Goal: Information Seeking & Learning: Learn about a topic

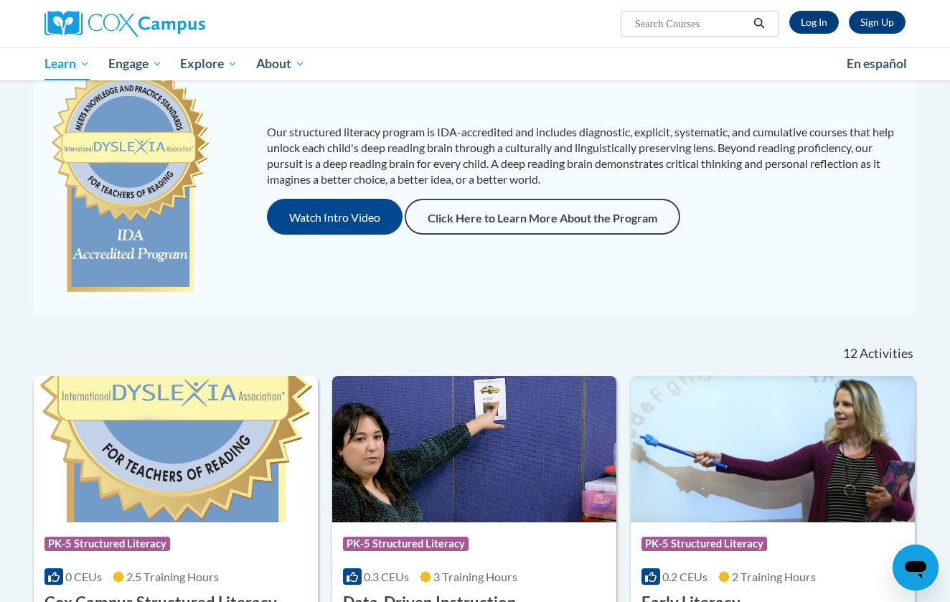
scroll to position [199, 0]
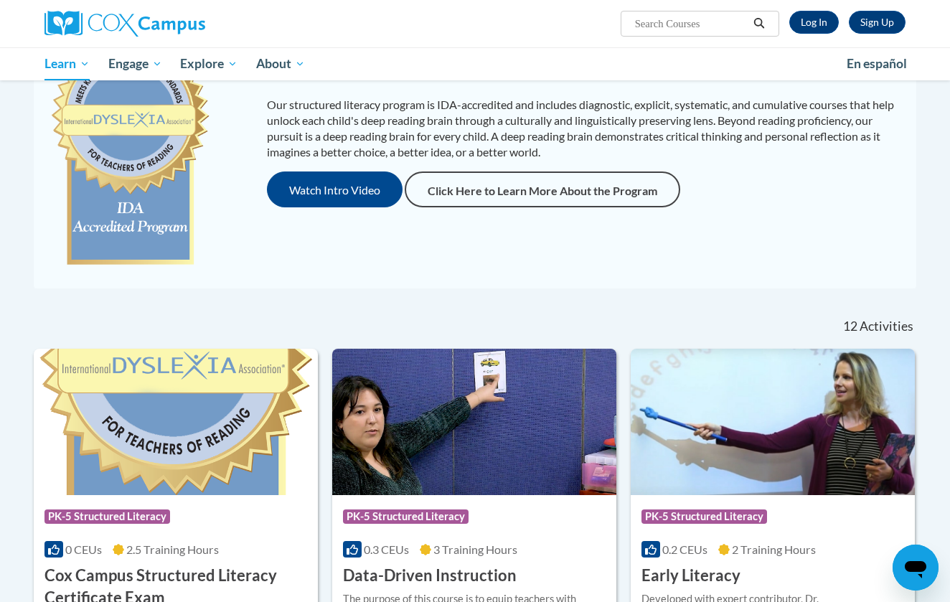
click at [674, 544] on span "0.2 CEUs" at bounding box center [684, 549] width 45 height 14
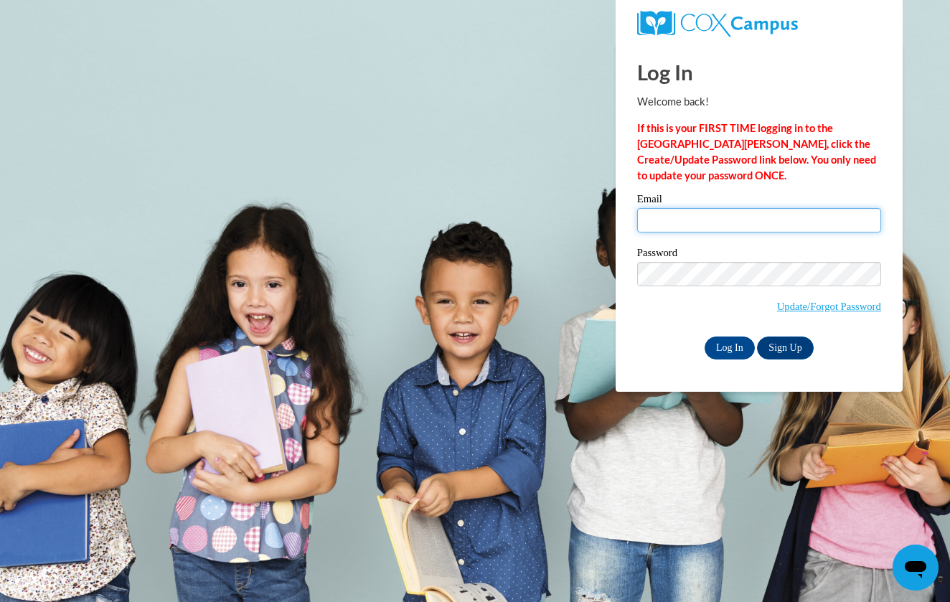
type input "winey@iastate.edu"
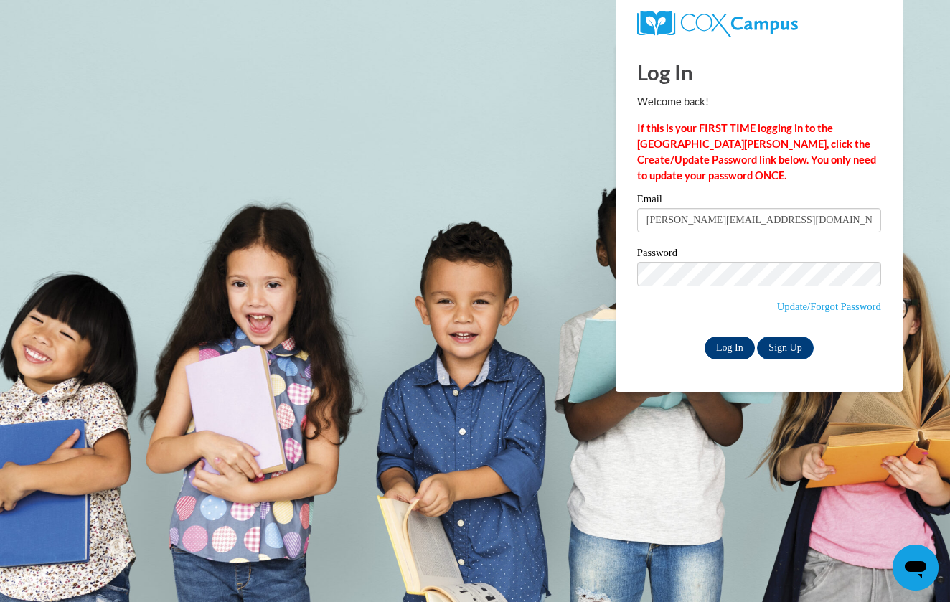
click at [747, 341] on input "Log In" at bounding box center [729, 347] width 50 height 23
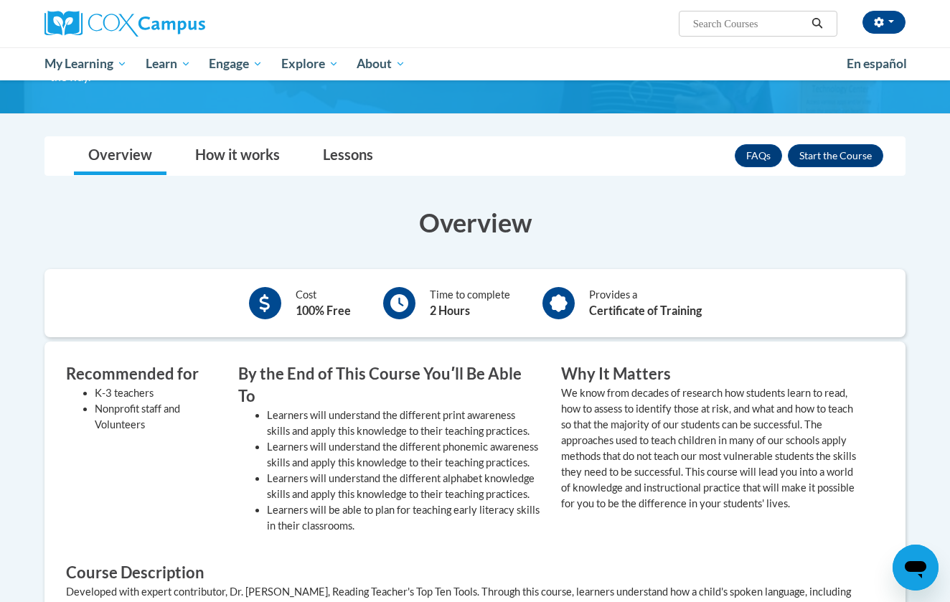
scroll to position [219, 0]
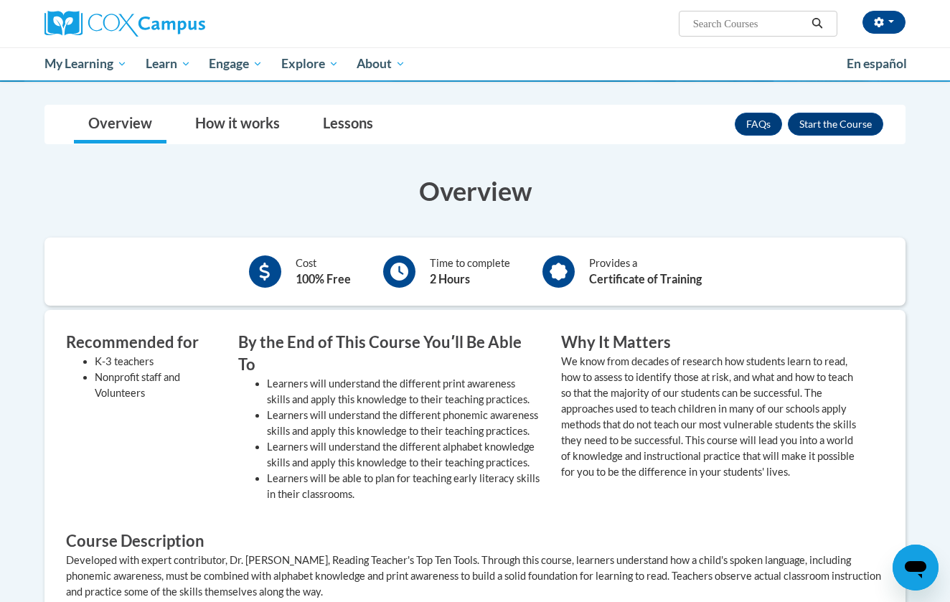
click at [826, 137] on div "FAQs Enroll" at bounding box center [809, 123] width 148 height 37
click at [824, 115] on button "Enroll" at bounding box center [835, 124] width 95 height 23
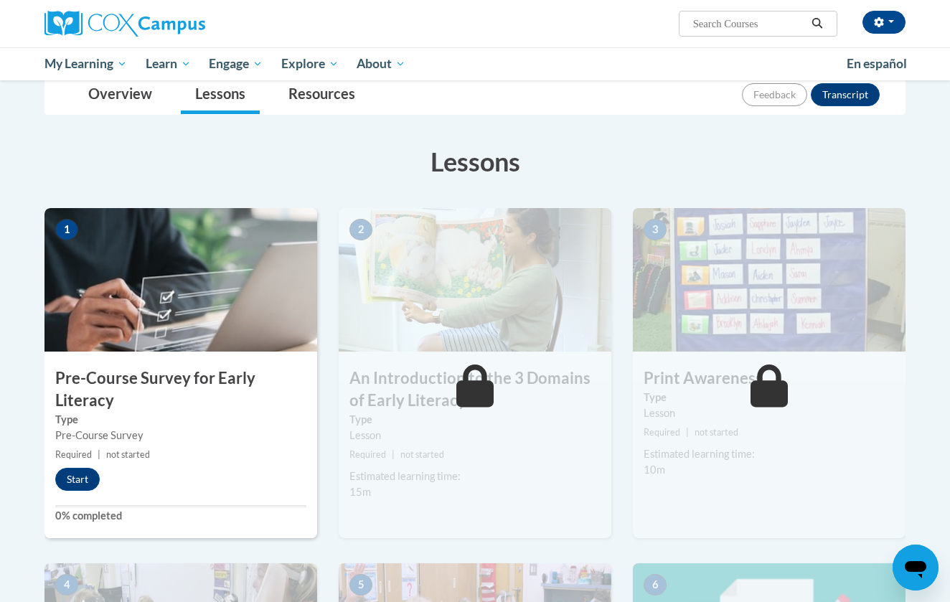
scroll to position [174, 0]
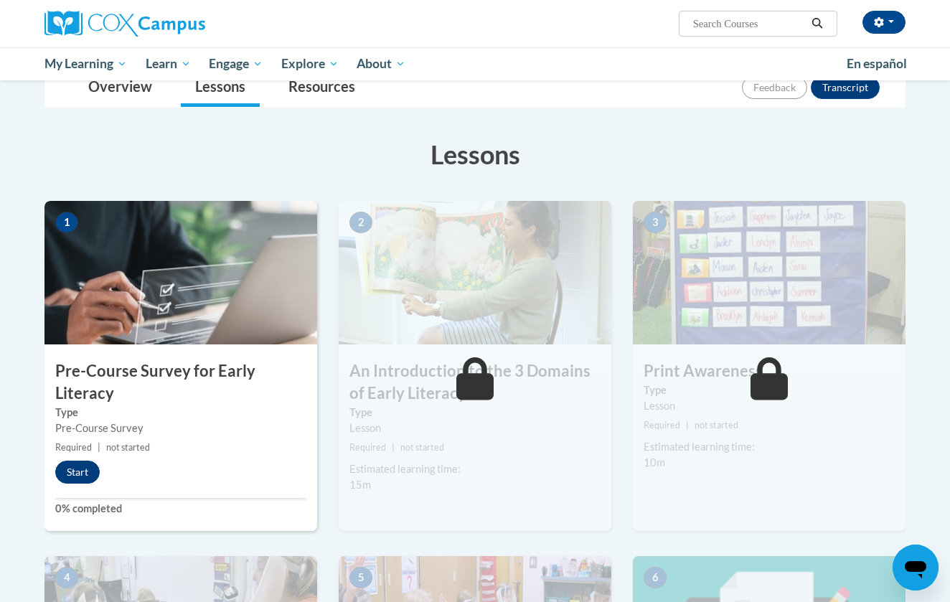
click at [78, 473] on button "Start" at bounding box center [77, 472] width 44 height 23
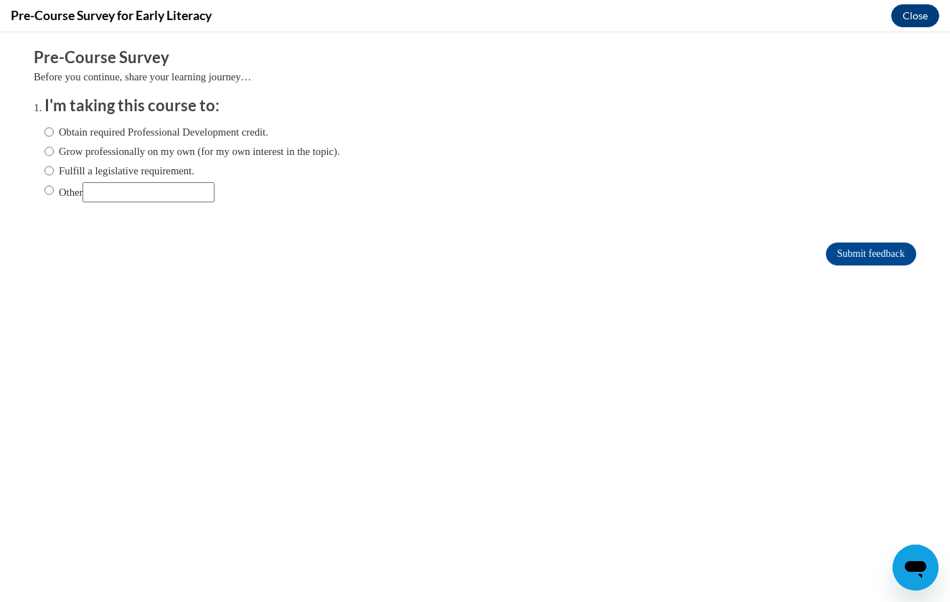
scroll to position [0, 0]
click at [113, 187] on input "Other" at bounding box center [148, 192] width 132 height 20
type input "C"
click at [136, 187] on input "Other" at bounding box center [148, 192] width 132 height 20
type input "Science of Reading Credential"
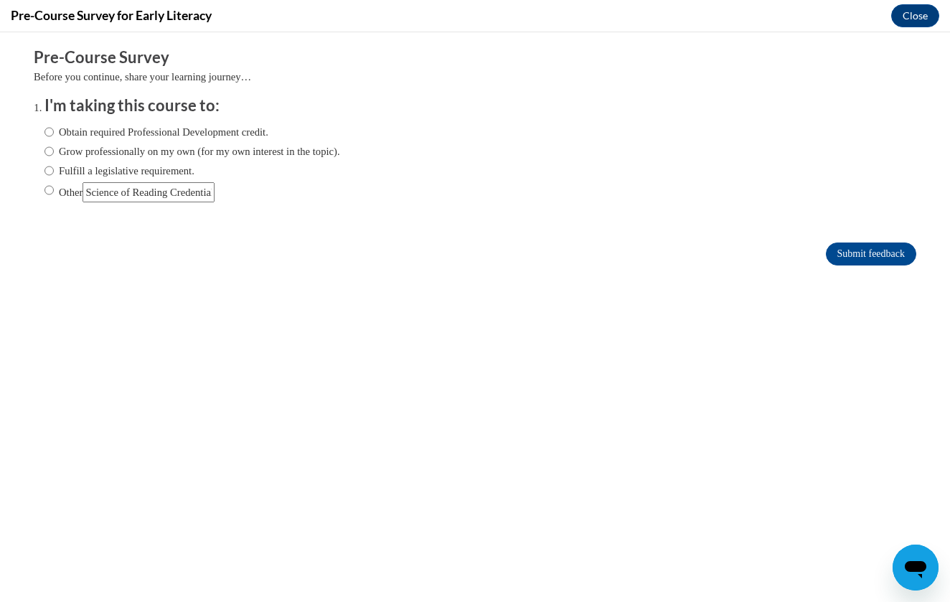
click at [54, 184] on label "Other" at bounding box center [129, 192] width 170 height 20
click at [54, 184] on input "Other" at bounding box center [48, 190] width 9 height 16
radio input "true"
click at [847, 255] on input "Submit feedback" at bounding box center [871, 253] width 90 height 23
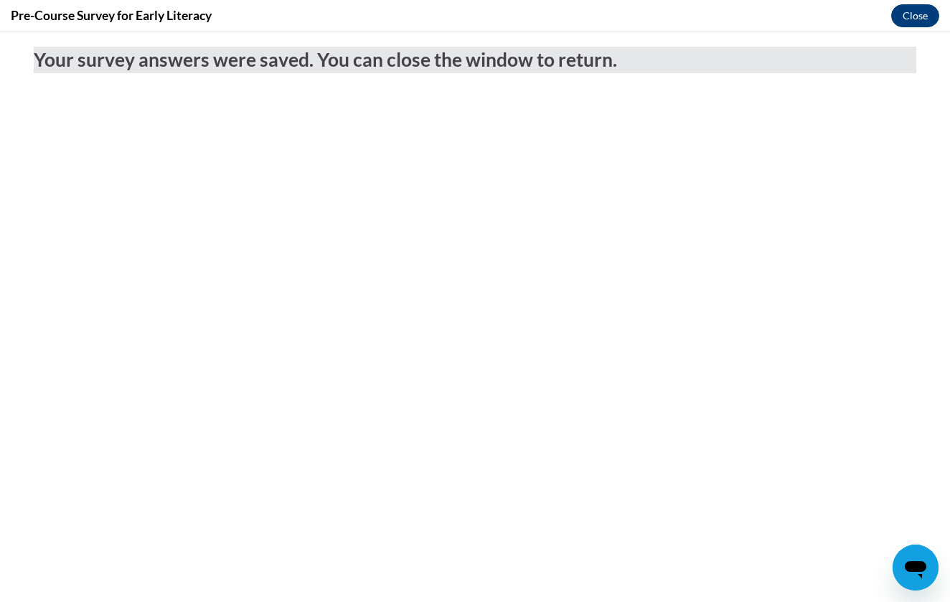
click at [912, 22] on button "Close" at bounding box center [915, 15] width 48 height 23
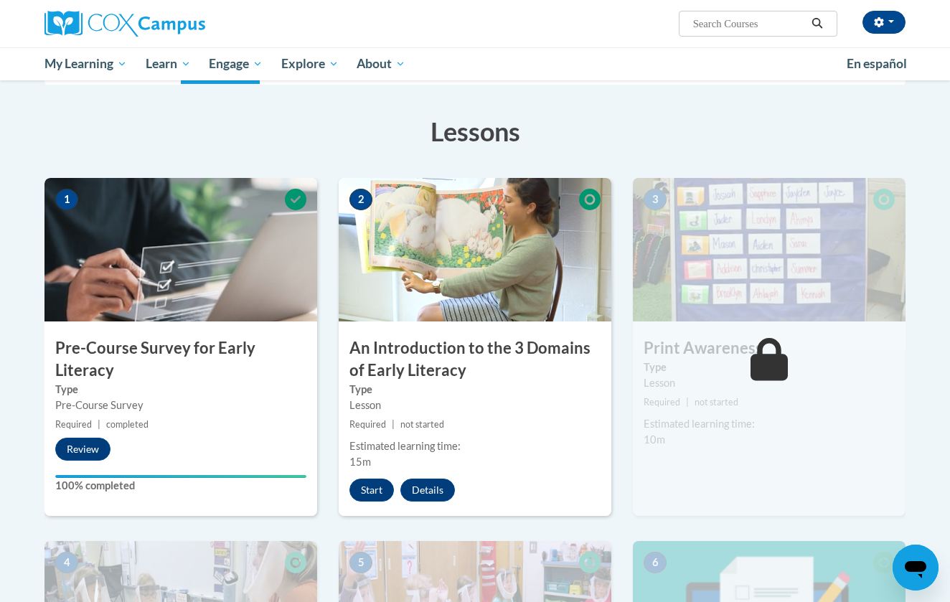
scroll to position [204, 0]
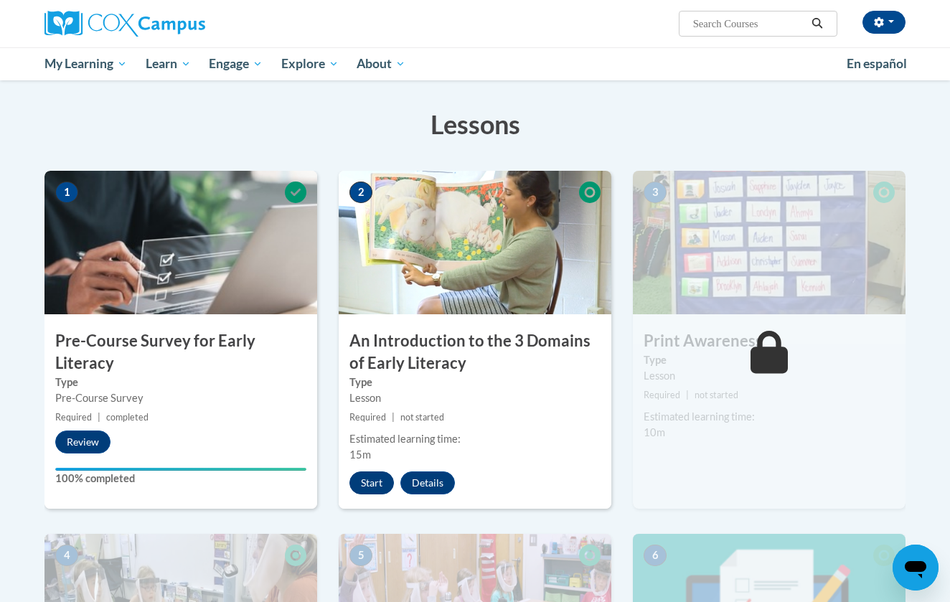
click at [364, 480] on button "Start" at bounding box center [371, 482] width 44 height 23
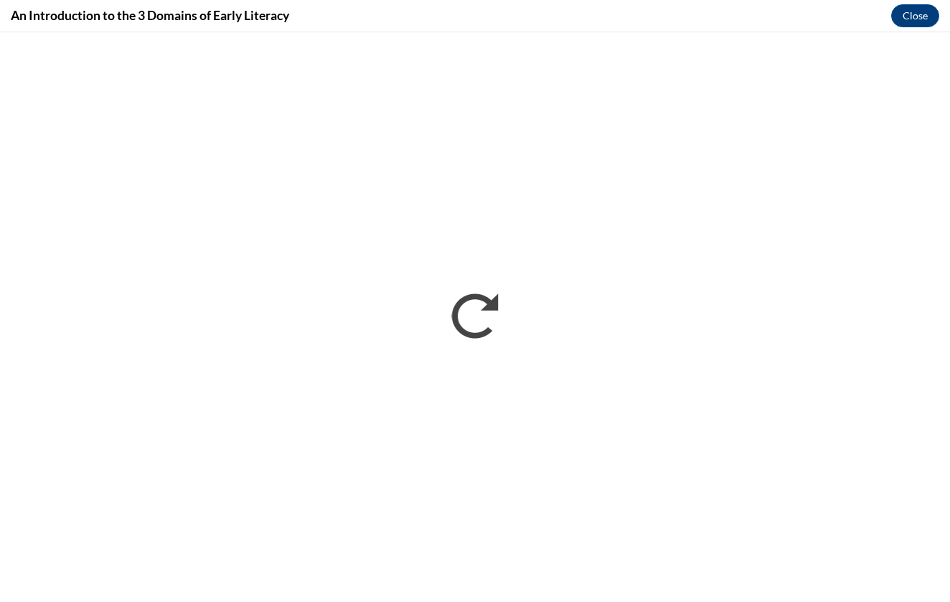
scroll to position [0, 0]
click at [428, 0] on div "An Introduction to the 3 Domains of Early Literacy Close" at bounding box center [475, 16] width 950 height 32
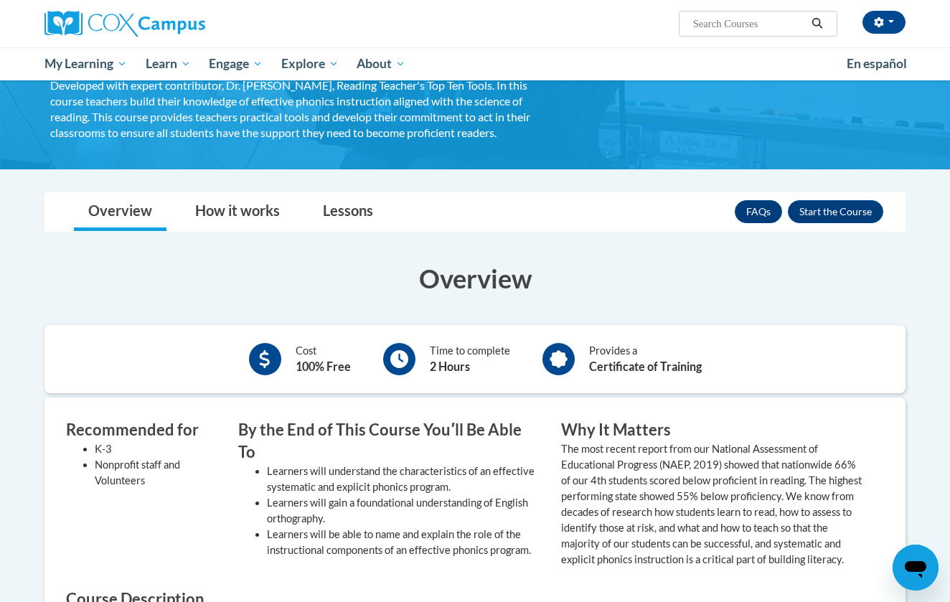
scroll to position [31, 0]
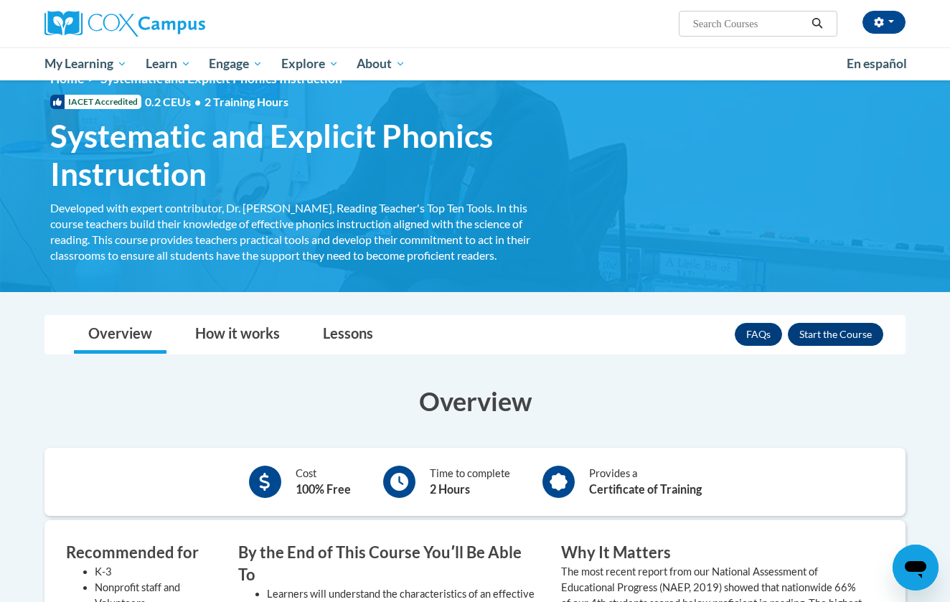
click at [818, 331] on button "Enroll" at bounding box center [835, 334] width 95 height 23
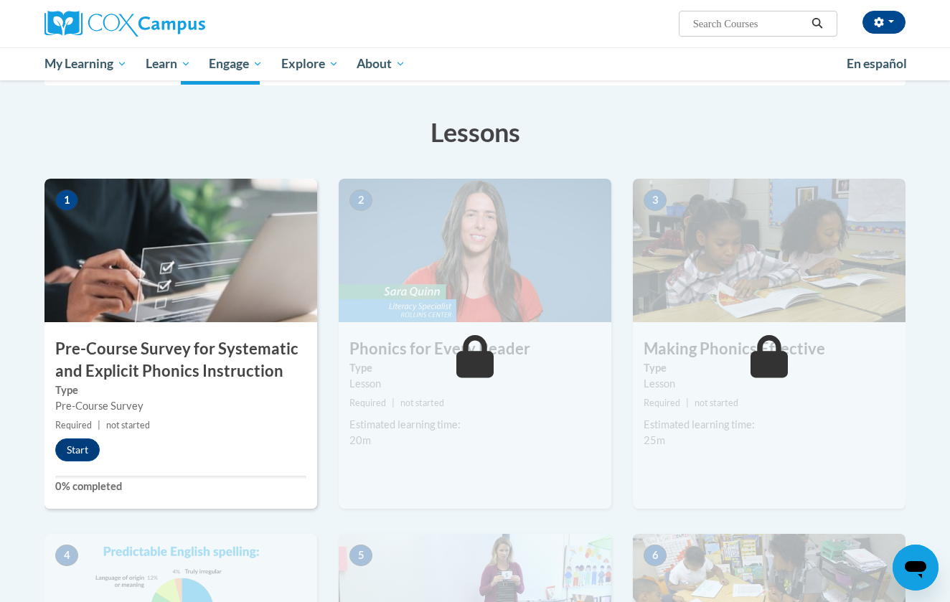
scroll to position [218, 0]
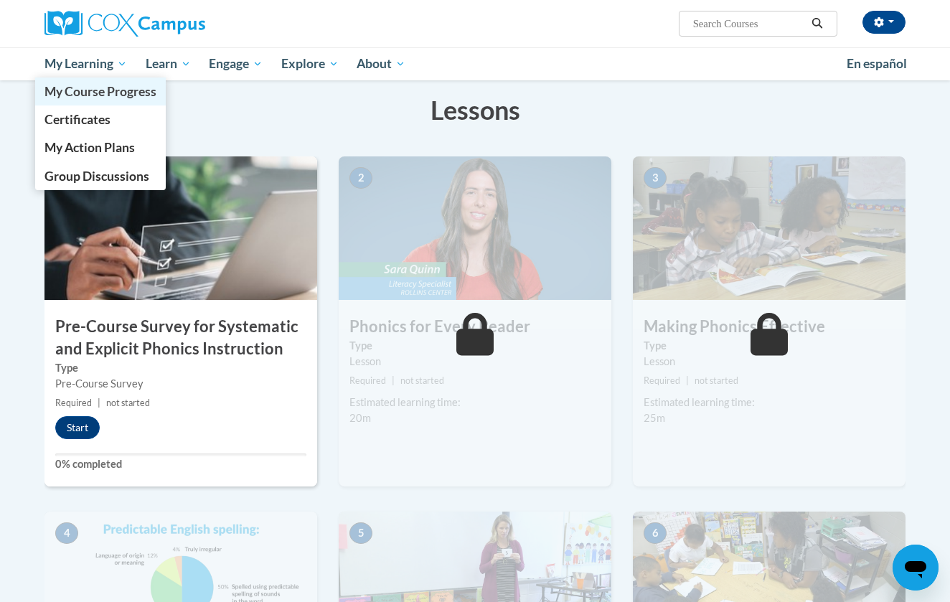
click at [99, 85] on span "My Course Progress" at bounding box center [100, 91] width 112 height 15
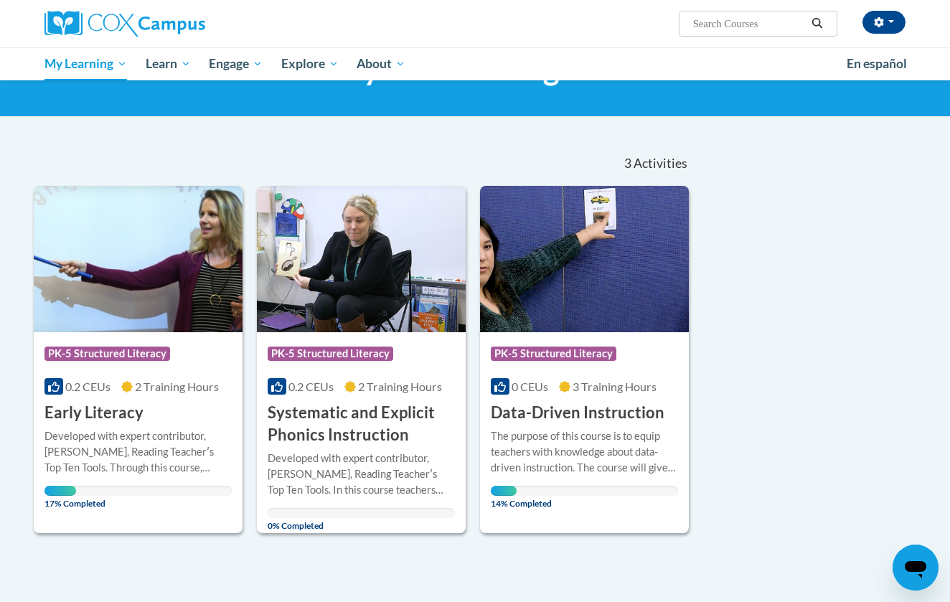
scroll to position [78, 0]
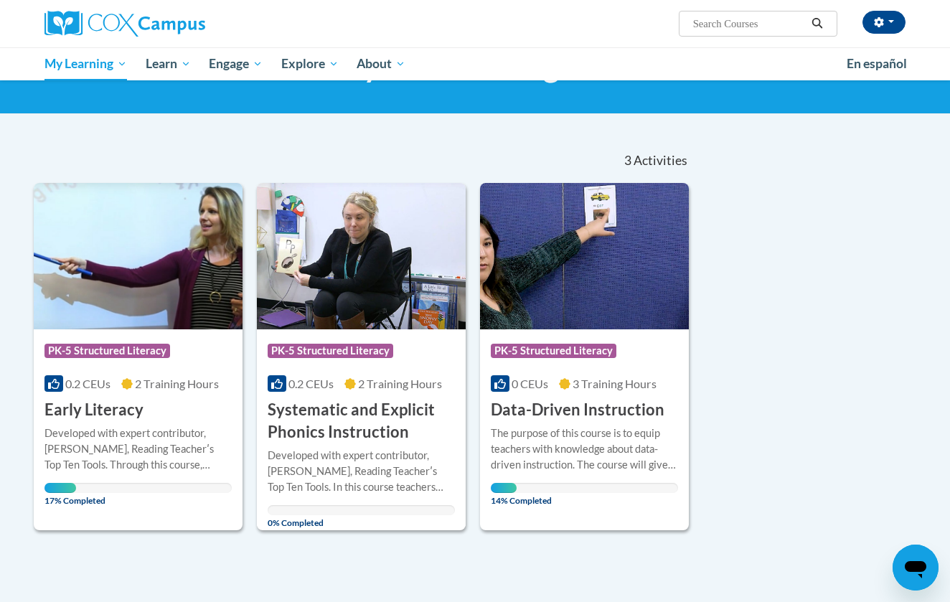
click at [316, 424] on h3 "Systematic and Explicit Phonics Instruction" at bounding box center [361, 421] width 187 height 44
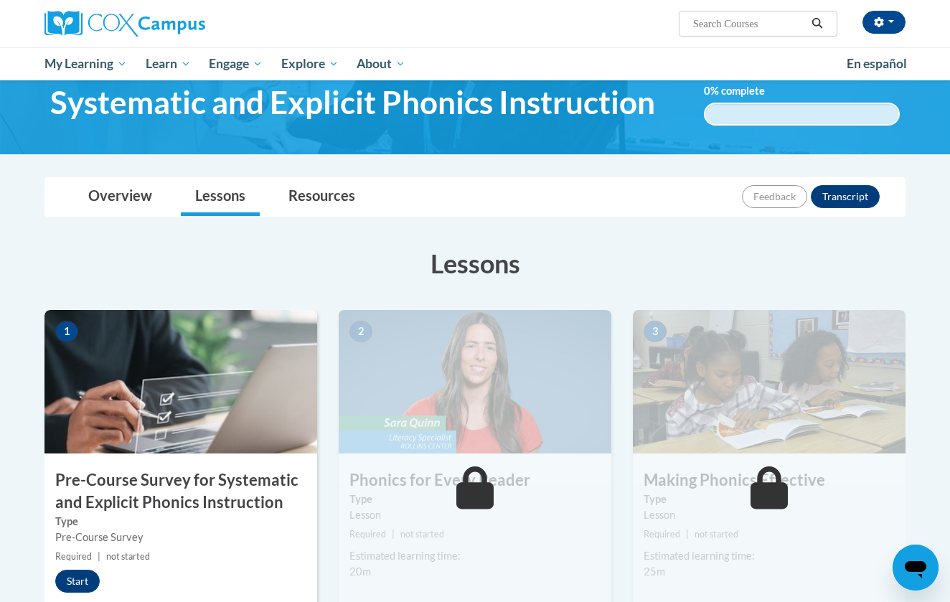
scroll to position [87, 0]
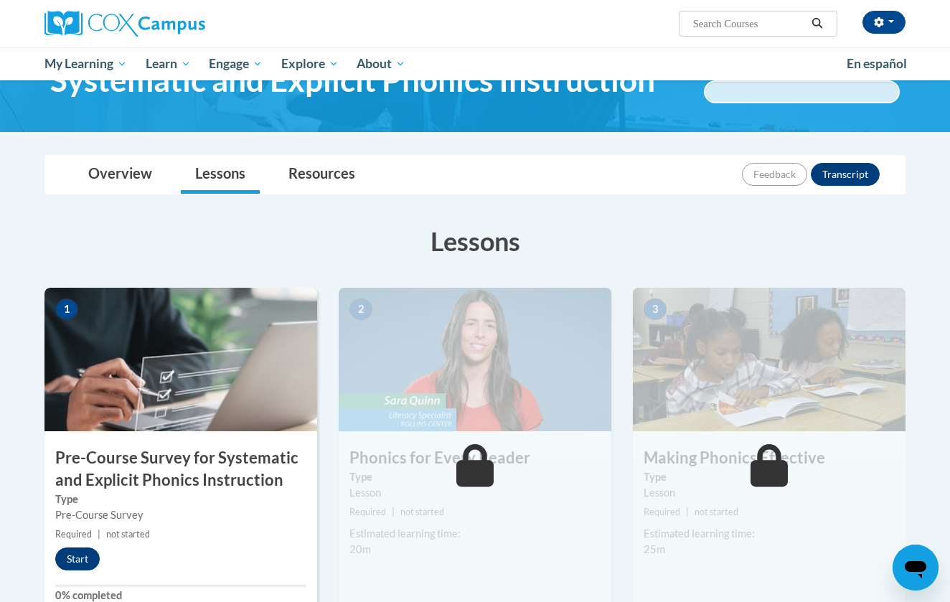
click at [71, 553] on button "Start" at bounding box center [77, 558] width 44 height 23
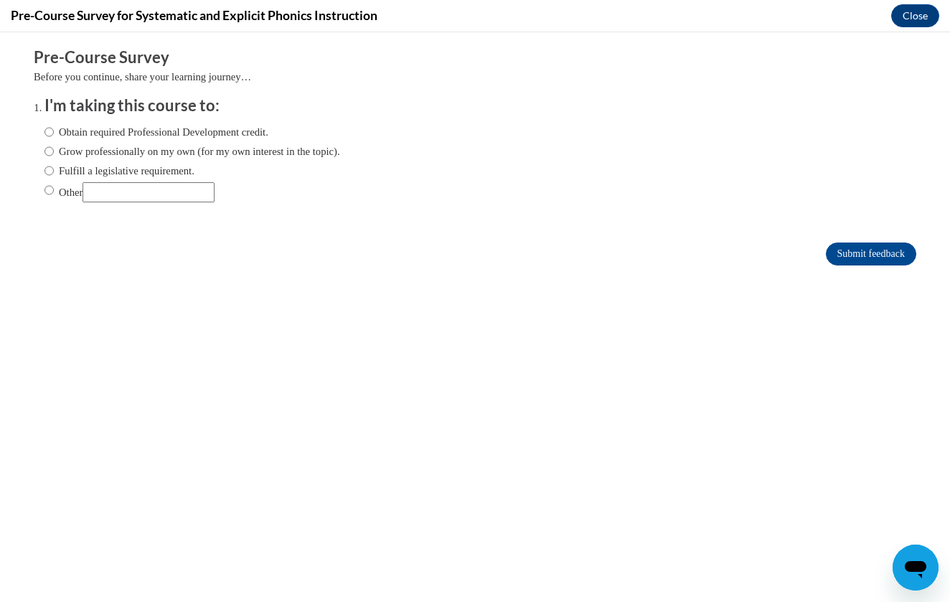
scroll to position [0, 0]
click at [55, 187] on label "Other" at bounding box center [129, 192] width 170 height 20
click at [54, 187] on input "Other" at bounding box center [48, 190] width 9 height 16
radio input "true"
click at [120, 187] on input "Other" at bounding box center [148, 192] width 132 height 20
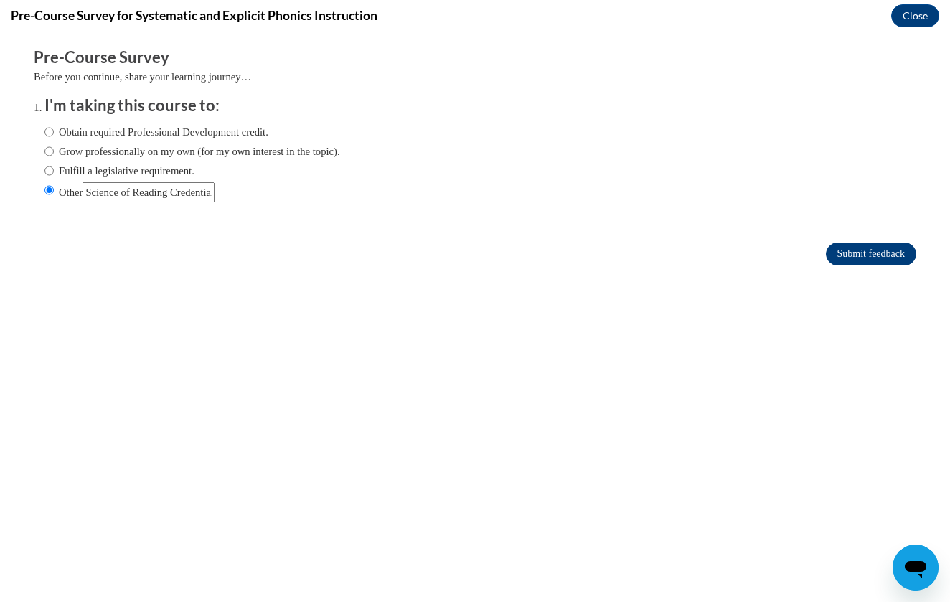
type input "Science of Reading Credential"
click at [872, 255] on input "Submit feedback" at bounding box center [871, 253] width 90 height 23
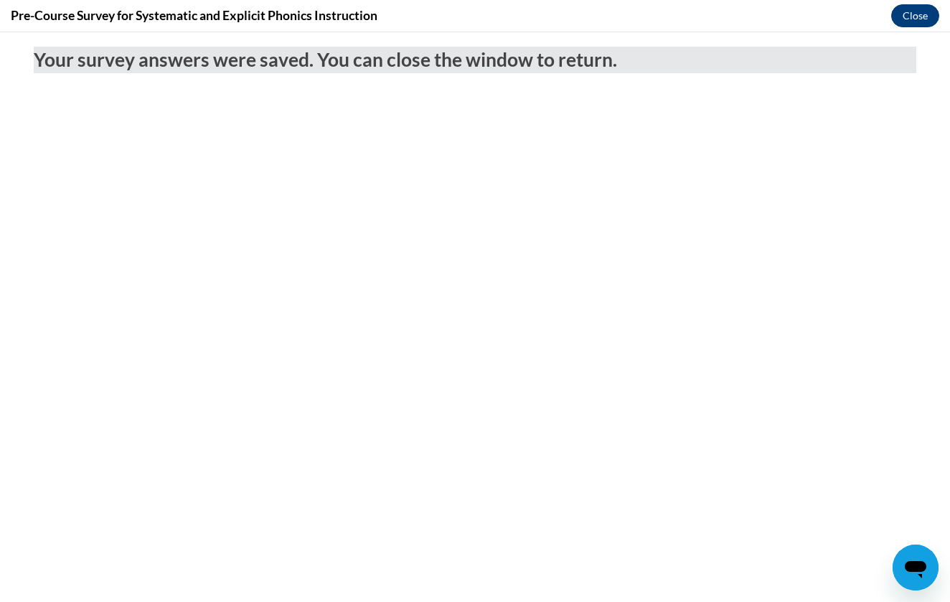
click at [915, 22] on button "Close" at bounding box center [915, 15] width 48 height 23
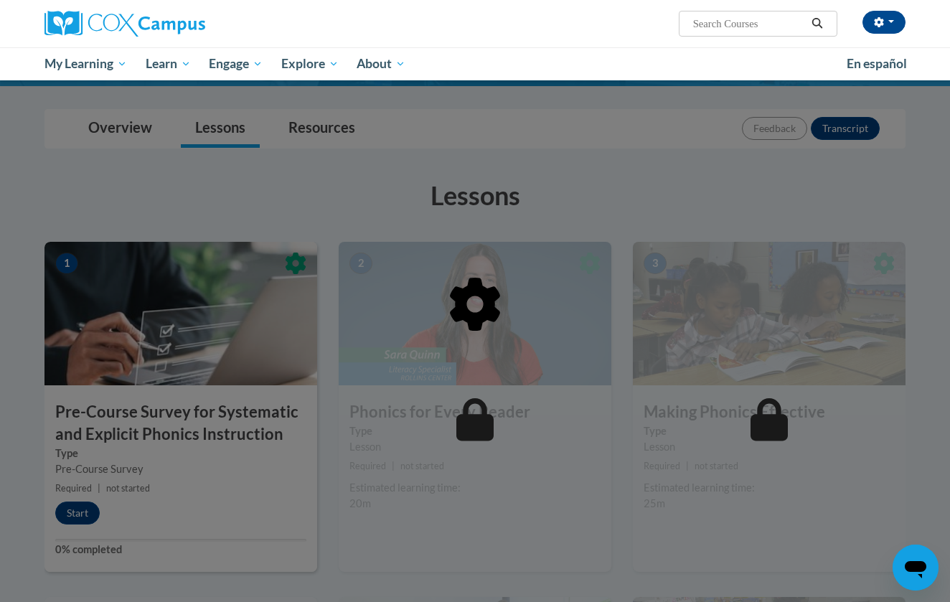
scroll to position [137, 0]
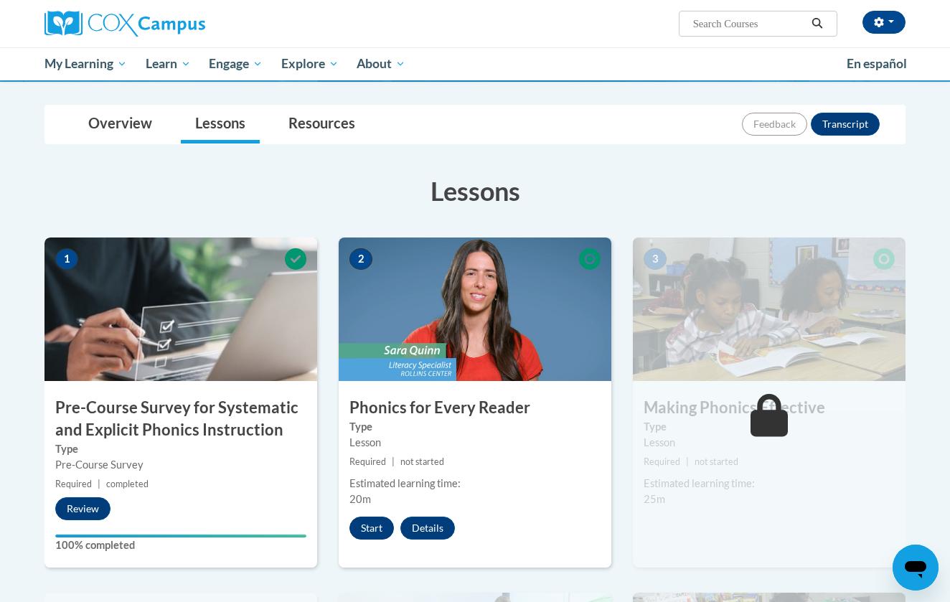
click at [369, 527] on button "Start" at bounding box center [371, 527] width 44 height 23
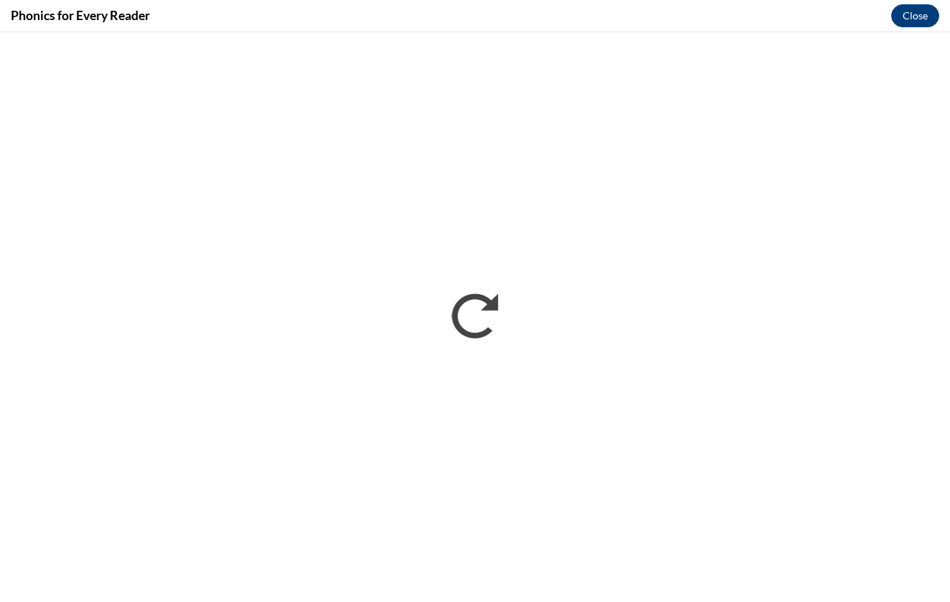
scroll to position [0, 0]
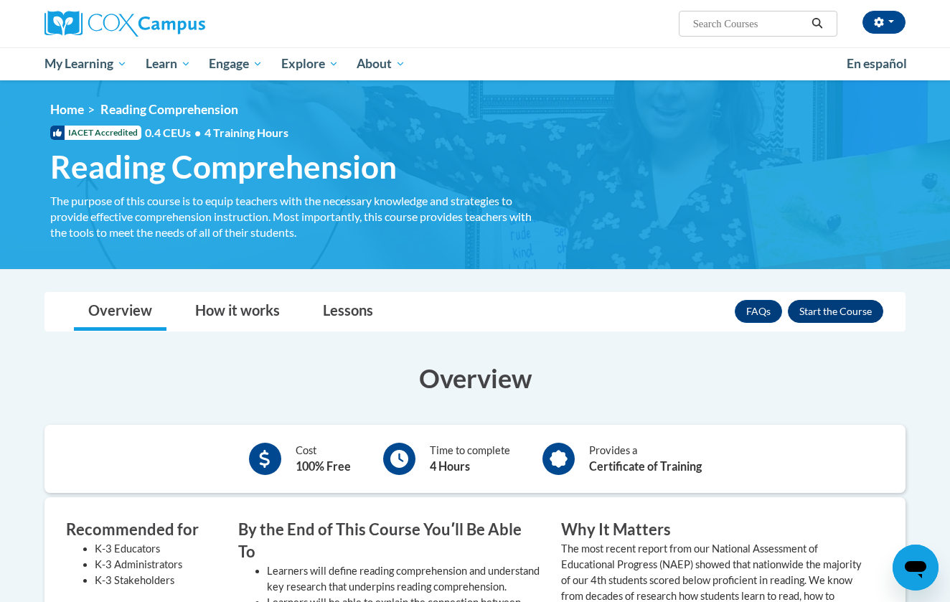
click at [816, 316] on button "Enroll" at bounding box center [835, 311] width 95 height 23
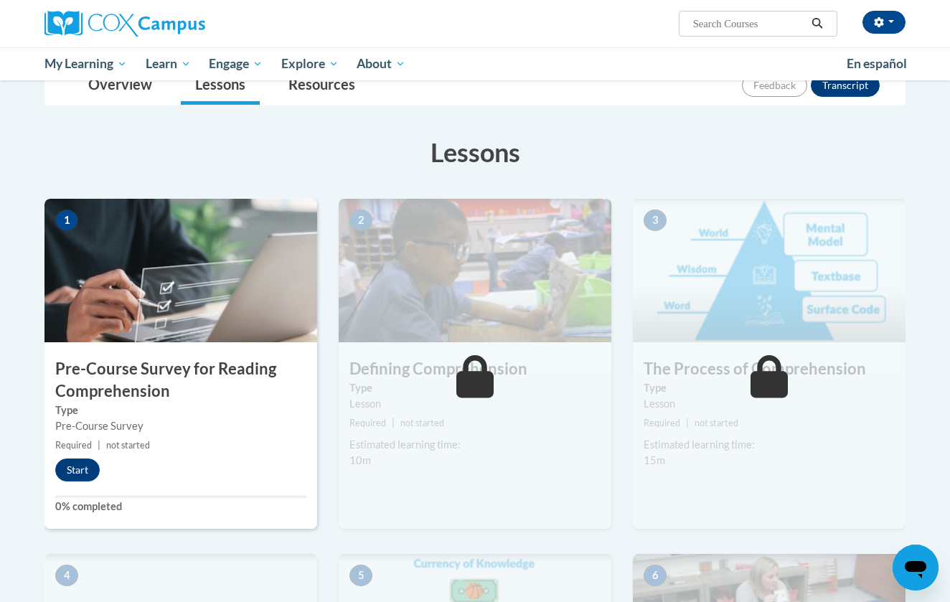
scroll to position [176, 0]
click at [86, 468] on button "Start" at bounding box center [77, 469] width 44 height 23
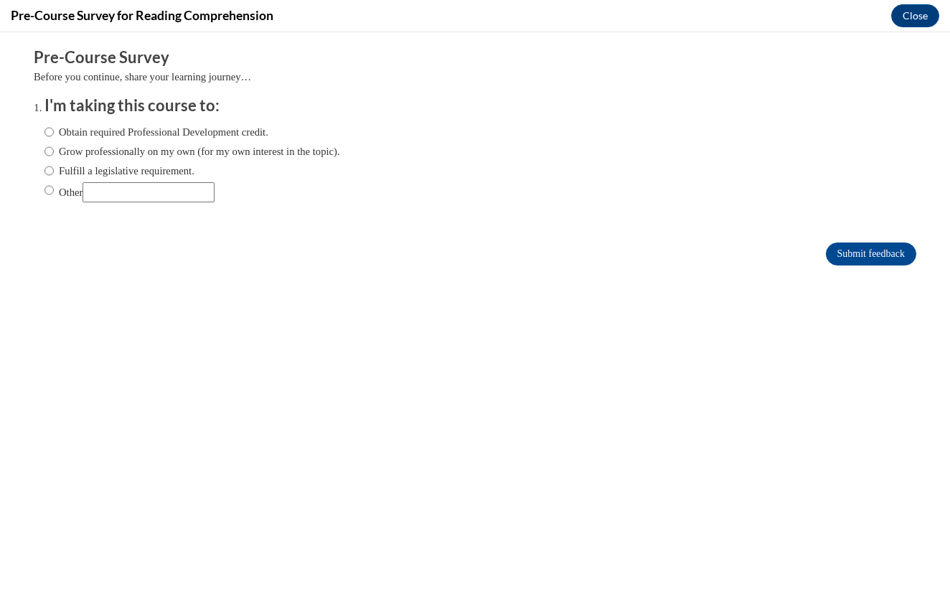
scroll to position [0, 0]
click at [52, 189] on input "Other" at bounding box center [48, 190] width 9 height 16
radio input "true"
click at [131, 189] on input "Other" at bounding box center [148, 192] width 132 height 20
type input "Science of Reading Credential"
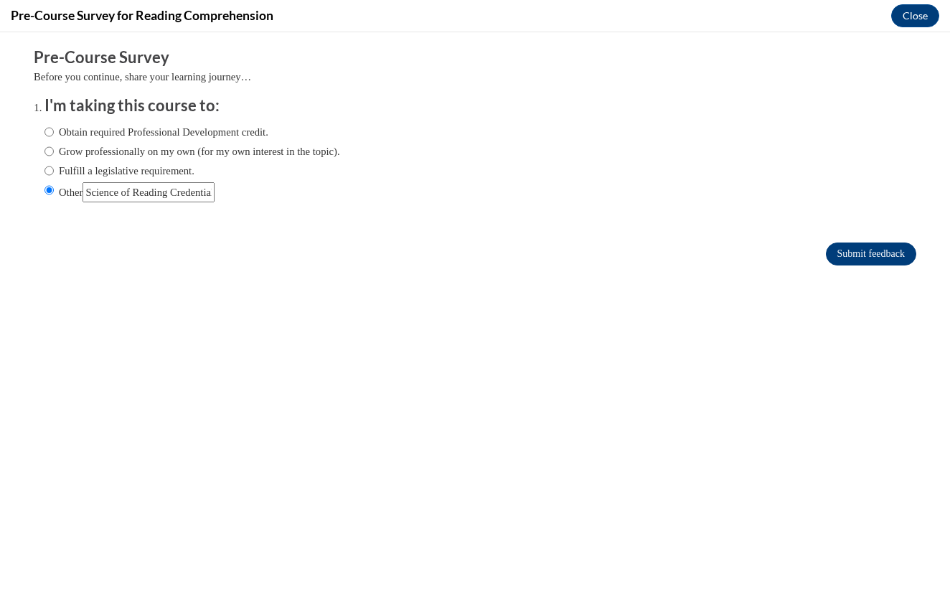
click at [848, 254] on input "Submit feedback" at bounding box center [871, 253] width 90 height 23
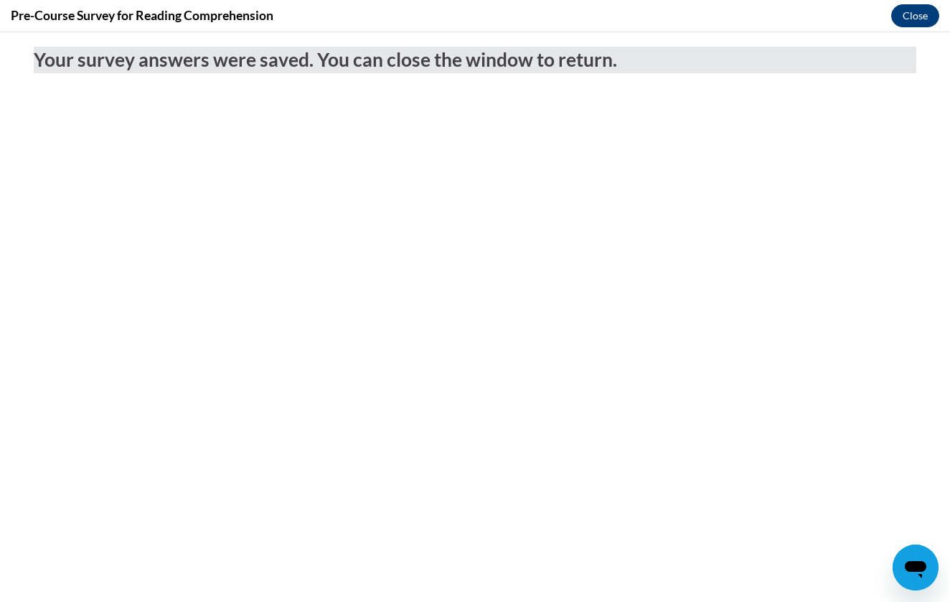
click at [937, 13] on button "Close" at bounding box center [915, 15] width 48 height 23
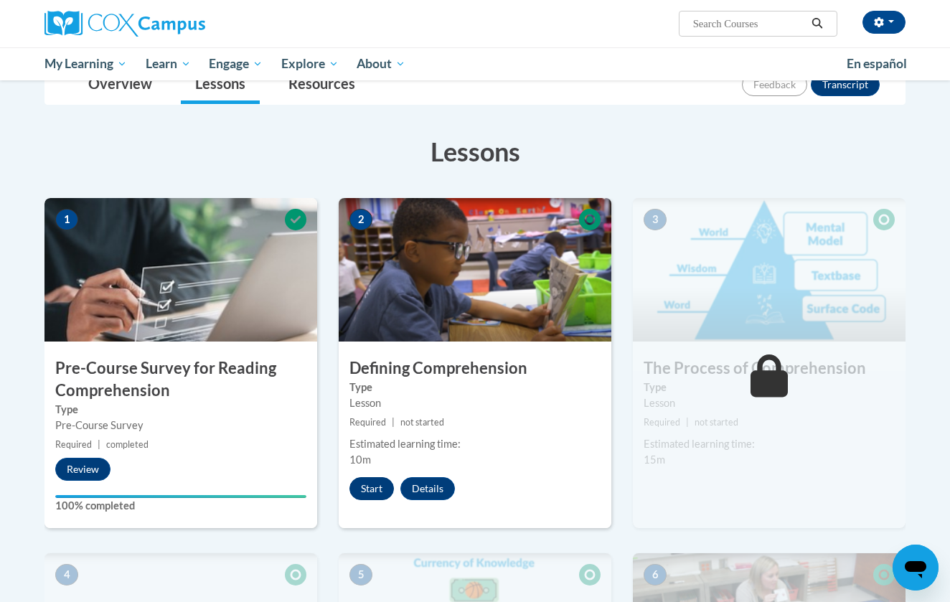
click at [370, 488] on button "Start" at bounding box center [371, 488] width 44 height 23
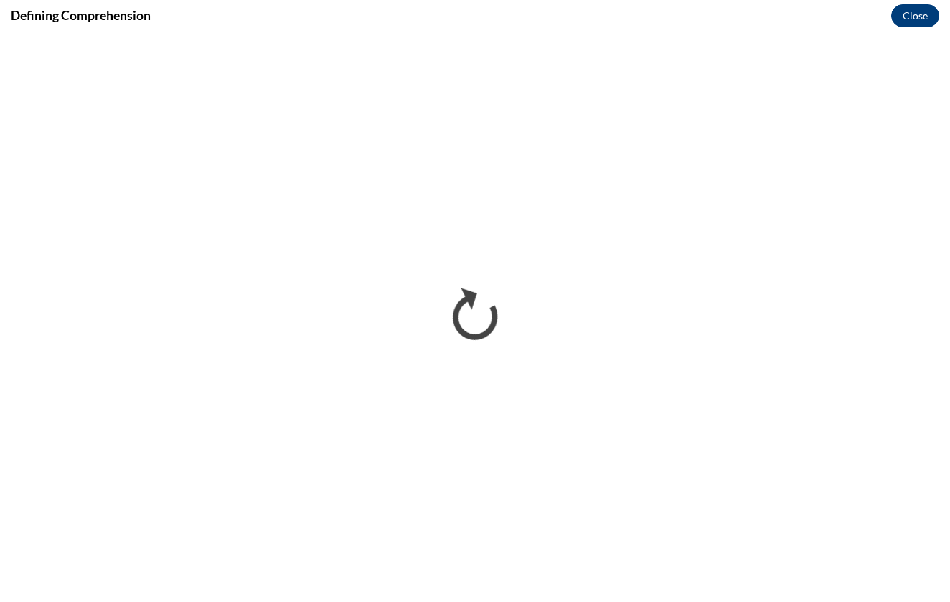
click at [912, 15] on button "Close" at bounding box center [915, 15] width 48 height 23
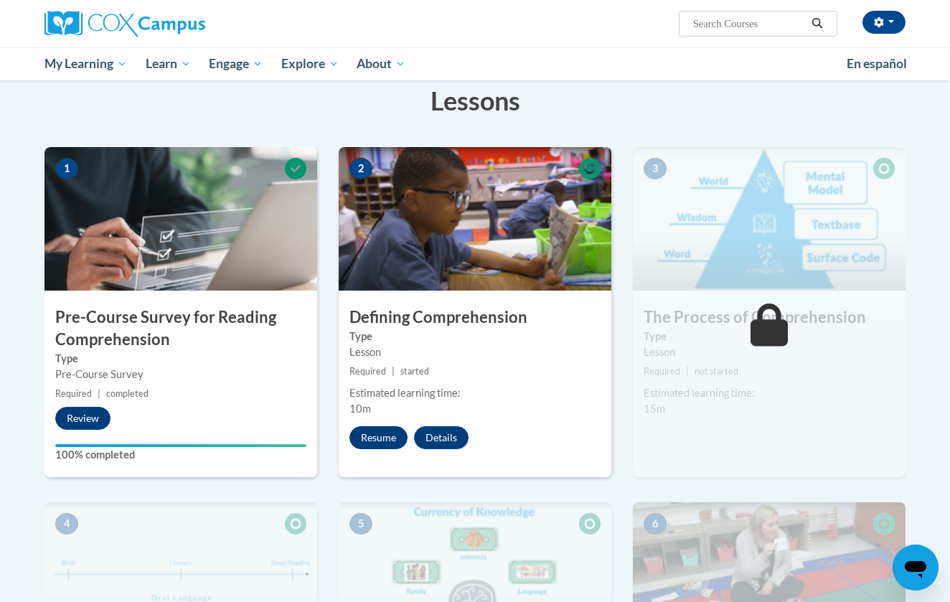
scroll to position [262, 0]
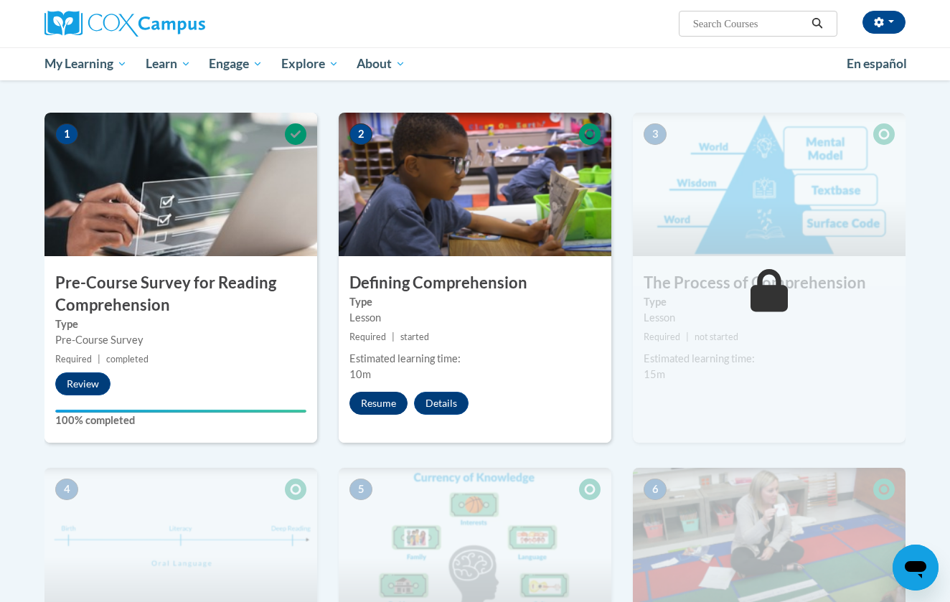
click at [376, 397] on button "Resume" at bounding box center [378, 403] width 58 height 23
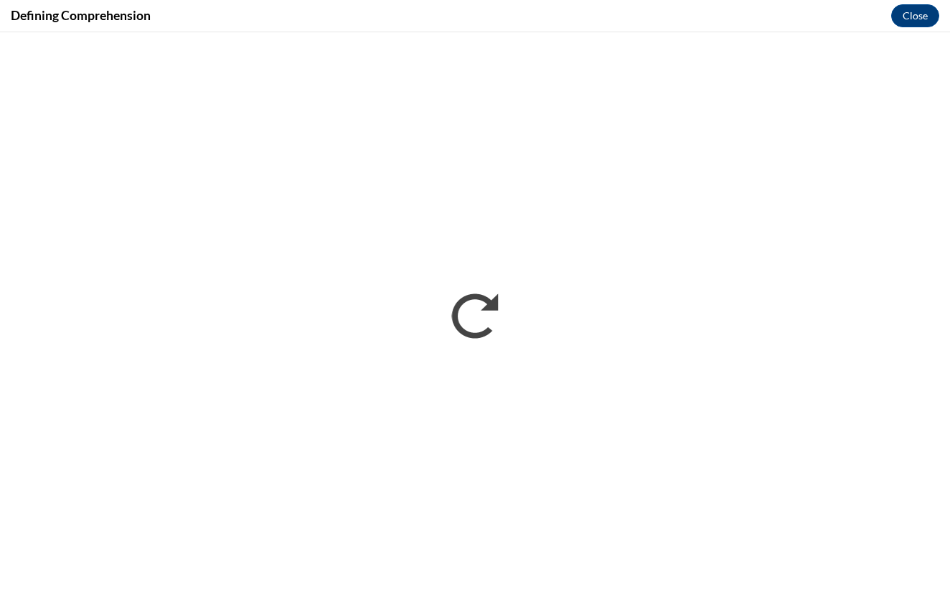
scroll to position [0, 0]
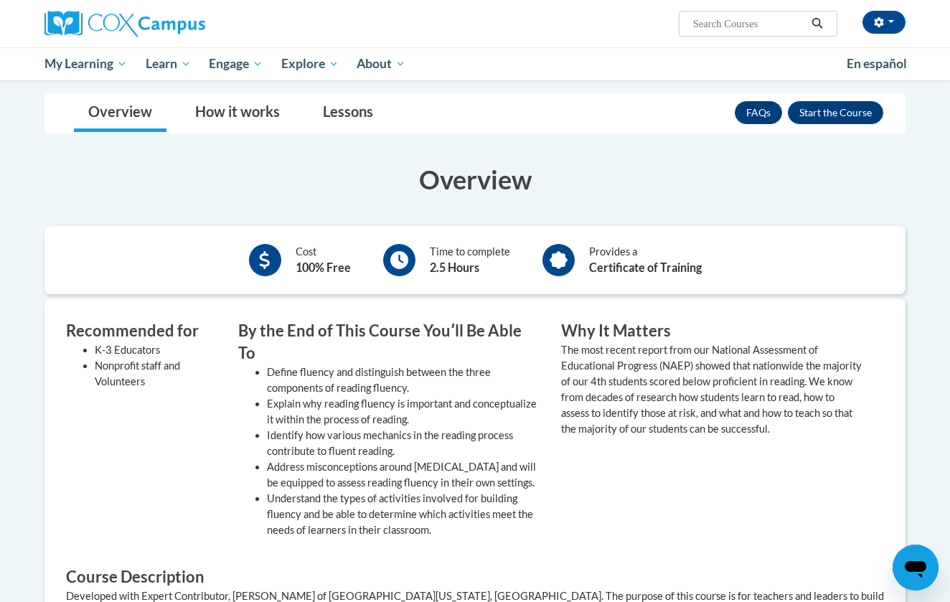
scroll to position [235, 0]
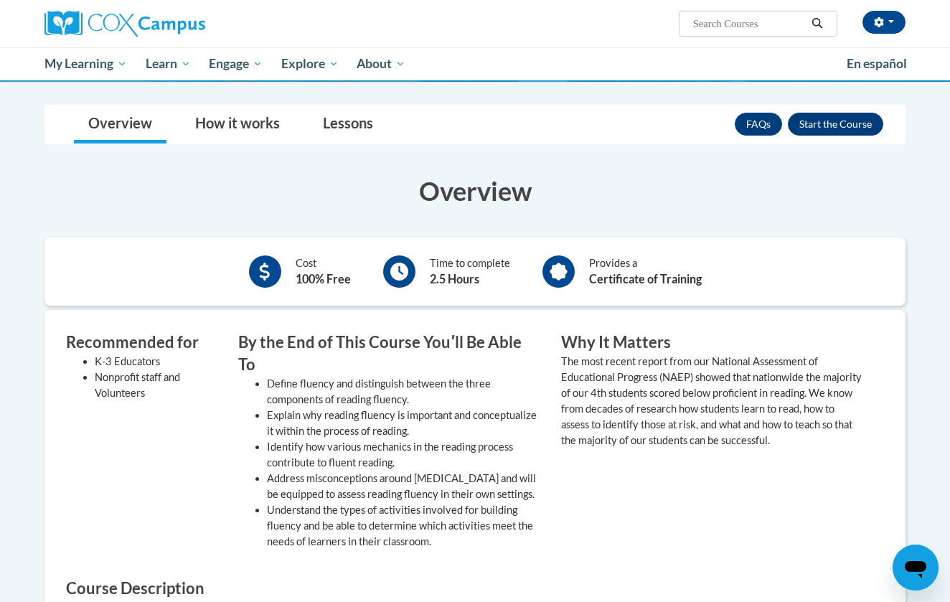
click at [845, 113] on button "Enroll" at bounding box center [835, 124] width 95 height 23
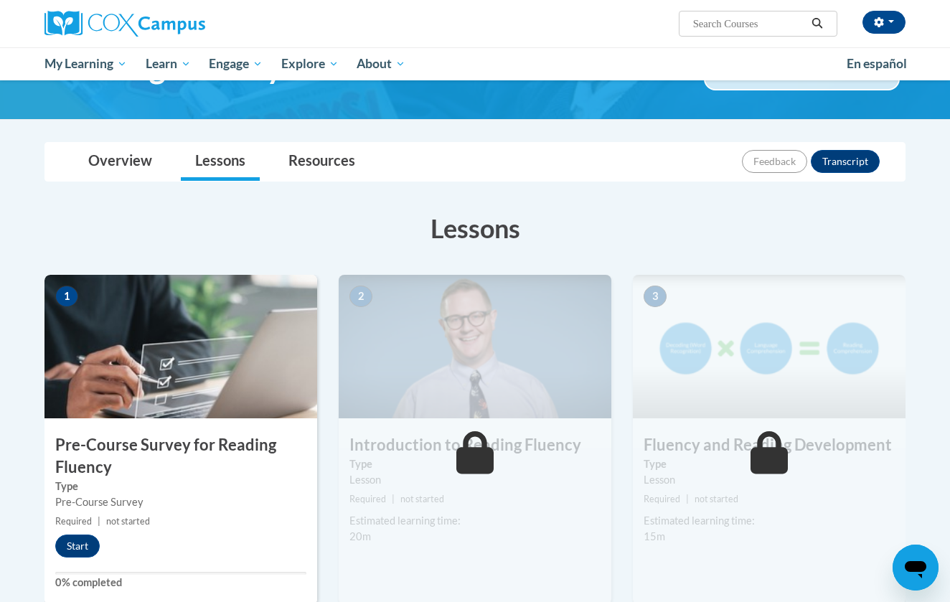
scroll to position [121, 0]
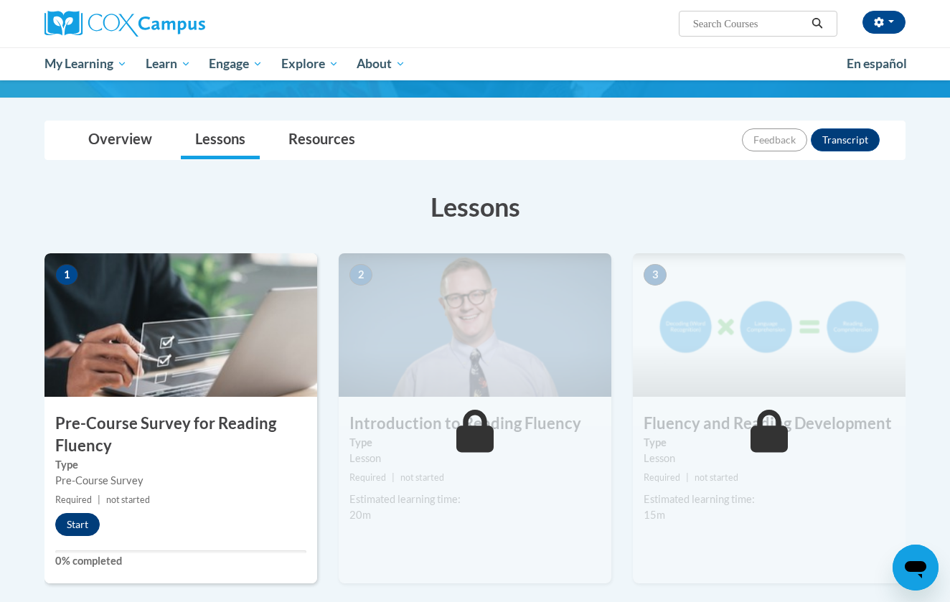
click at [75, 531] on button "Start" at bounding box center [77, 524] width 44 height 23
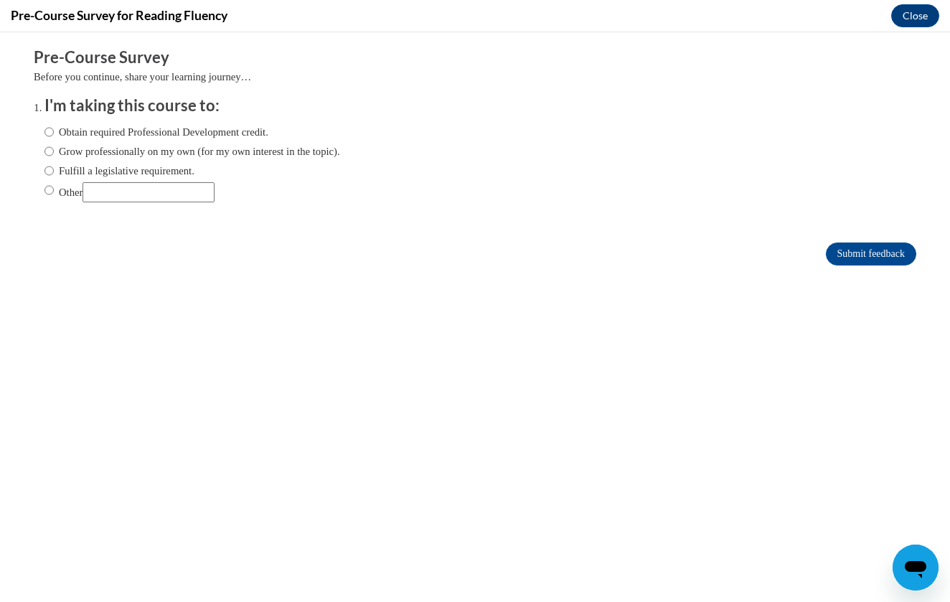
scroll to position [0, 0]
click at [54, 193] on label "Other" at bounding box center [129, 192] width 170 height 20
click at [54, 193] on input "Other" at bounding box center [48, 190] width 9 height 16
radio input "true"
click at [139, 192] on input "Other" at bounding box center [148, 192] width 132 height 20
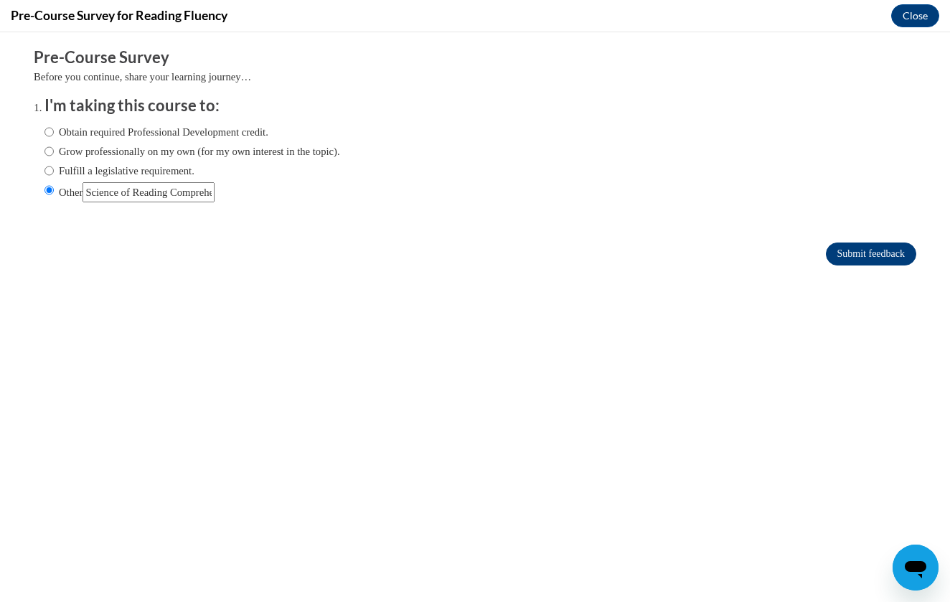
type input "Science of Reading Comprehension"
click at [841, 245] on input "Submit feedback" at bounding box center [871, 253] width 90 height 23
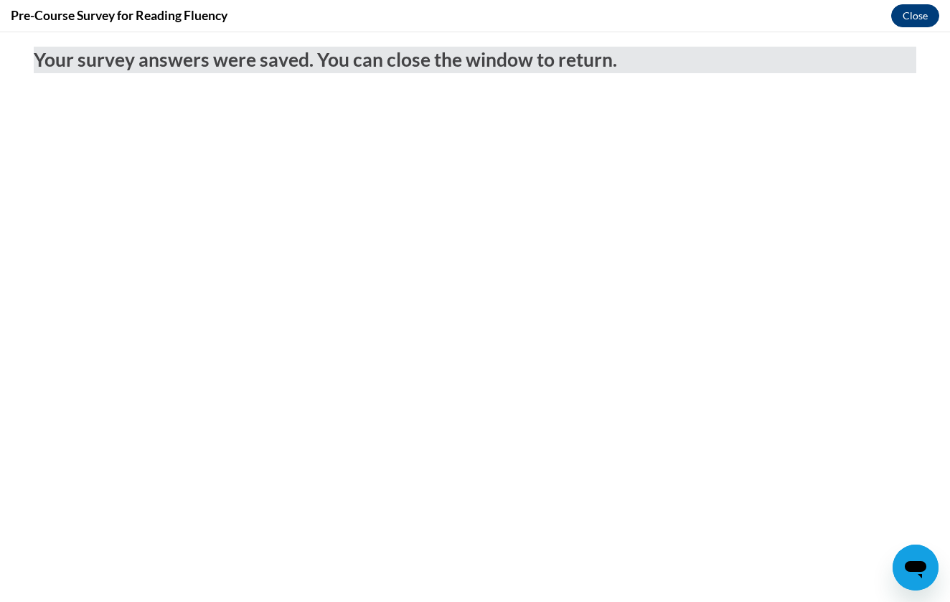
click at [912, 12] on button "Close" at bounding box center [915, 15] width 48 height 23
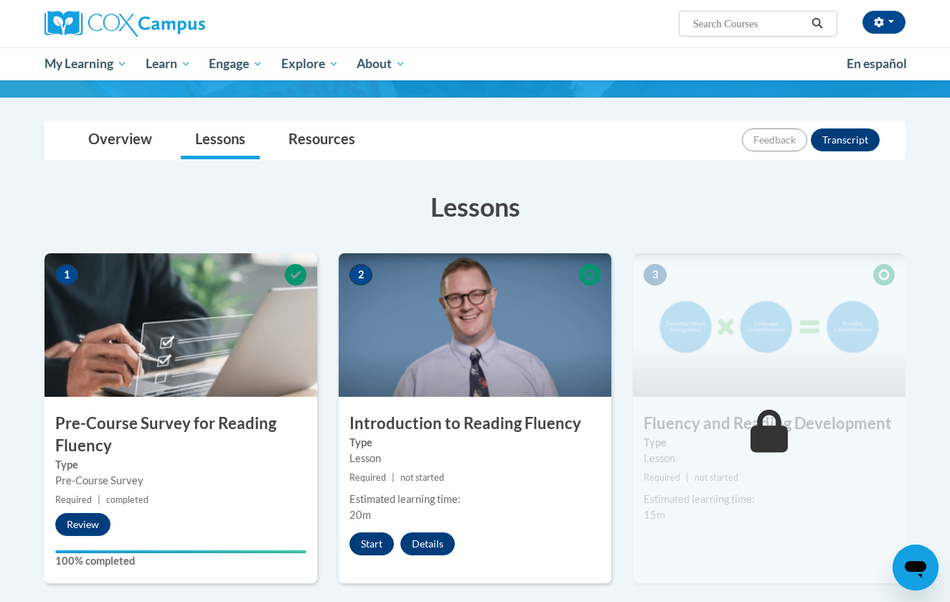
click at [382, 540] on button "Start" at bounding box center [371, 543] width 44 height 23
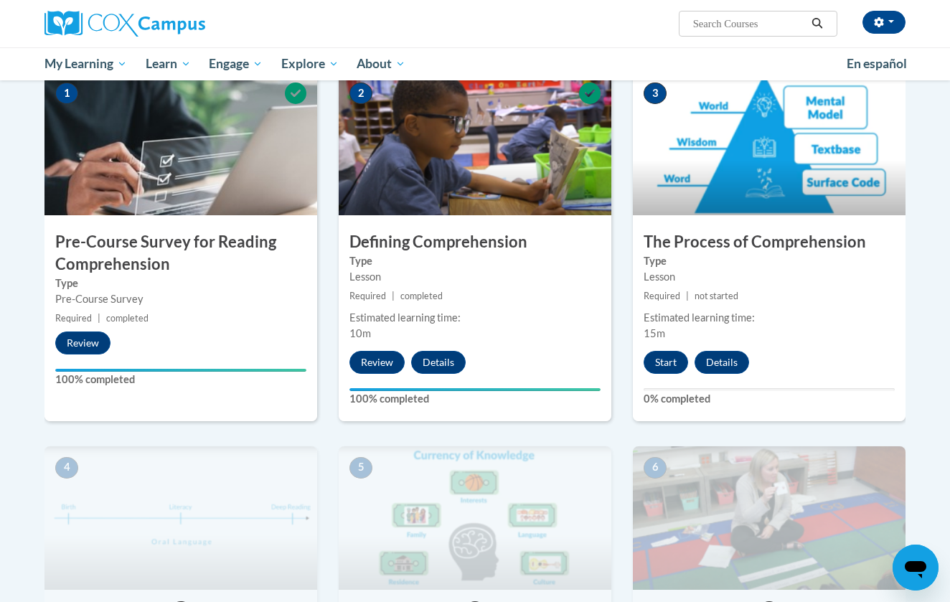
scroll to position [331, 0]
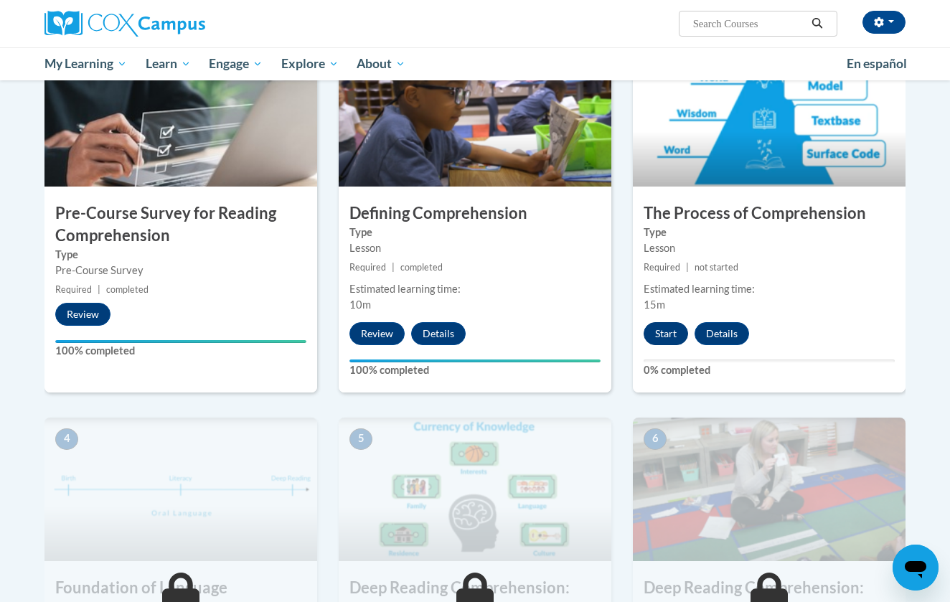
click at [671, 332] on button "Start" at bounding box center [665, 333] width 44 height 23
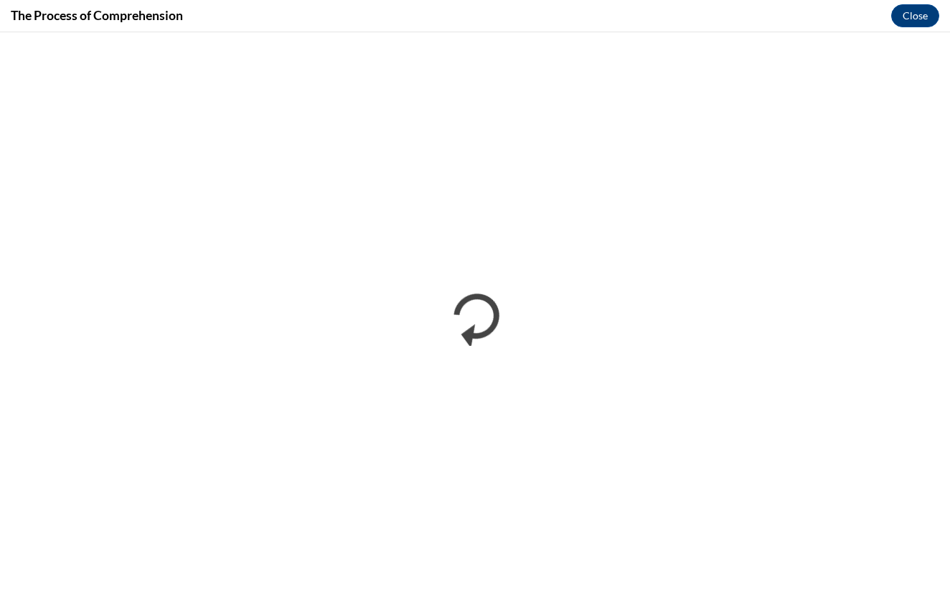
scroll to position [0, 0]
click at [664, 5] on div "The Process of Comprehension Close" at bounding box center [475, 16] width 950 height 32
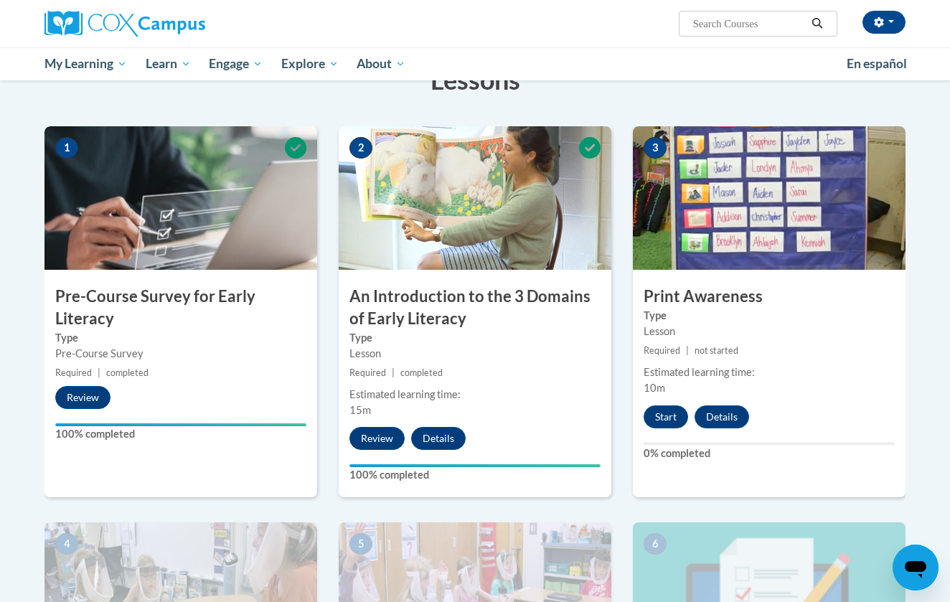
scroll to position [253, 0]
